Goal: Find contact information

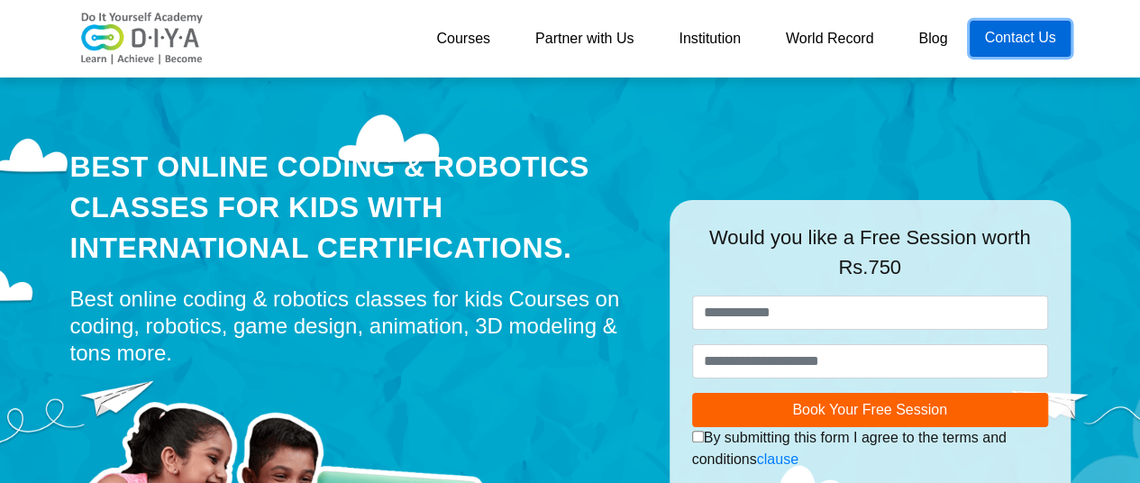
click at [1007, 42] on link "Contact Us" at bounding box center [1019, 39] width 100 height 36
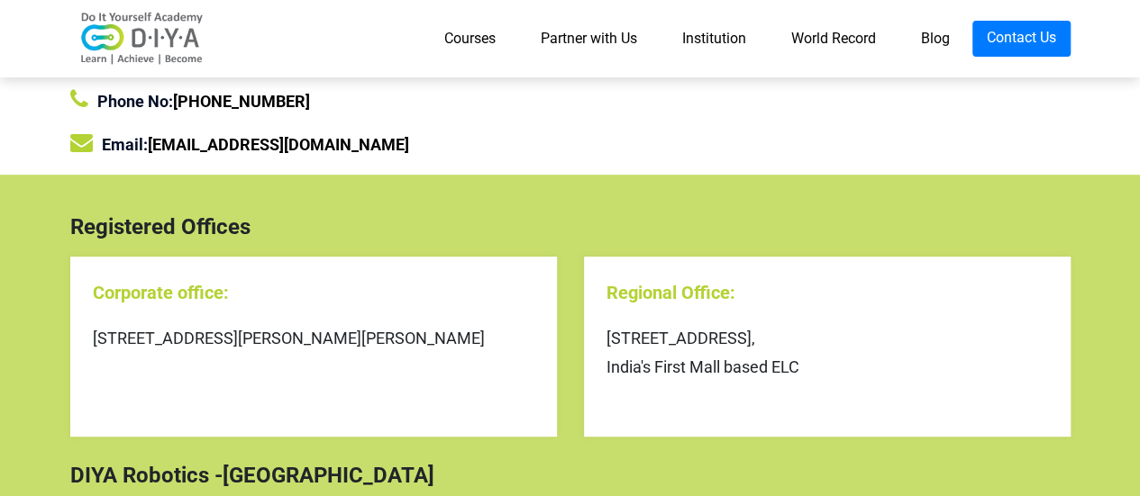
scroll to position [305, 0]
drag, startPoint x: 422, startPoint y: 363, endPoint x: 88, endPoint y: 314, distance: 337.0
click at [88, 314] on div "Corporate office: [STREET_ADDRESS][PERSON_NAME][PERSON_NAME]" at bounding box center [313, 346] width 487 height 180
copy div "[STREET_ADDRESS][PERSON_NAME][PERSON_NAME]"
